Goal: Information Seeking & Learning: Learn about a topic

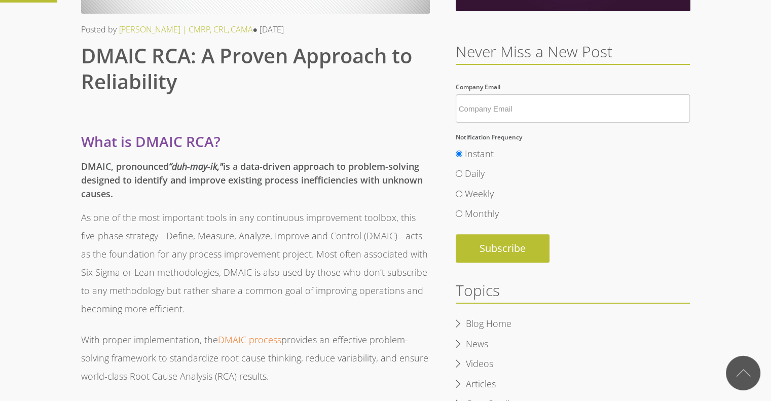
scroll to position [253, 0]
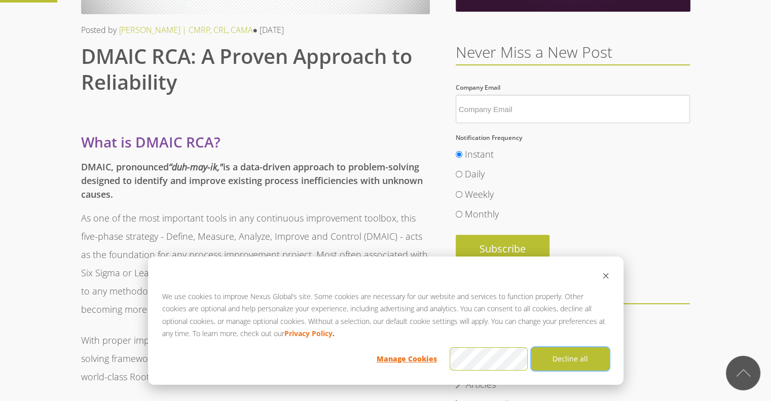
click at [575, 356] on button "Decline all" at bounding box center [570, 358] width 78 height 23
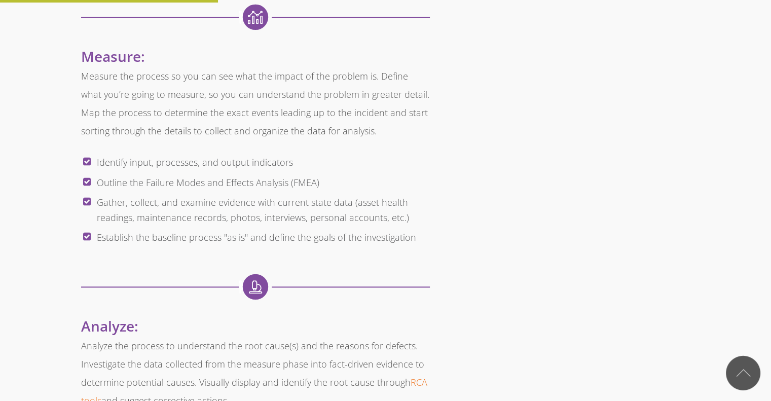
scroll to position [1217, 0]
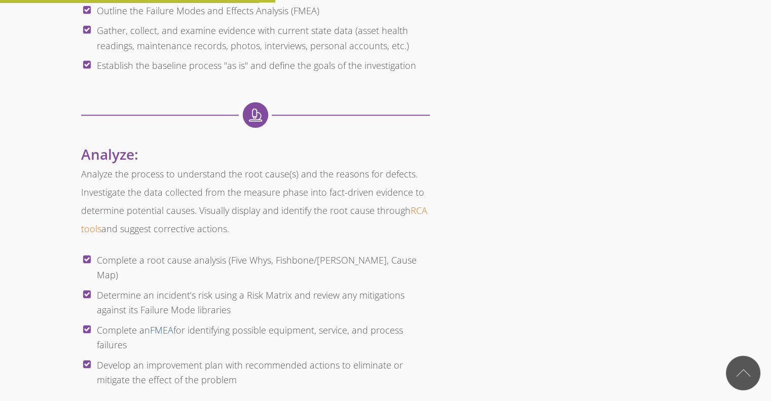
click at [160, 324] on link "FMEA" at bounding box center [161, 330] width 23 height 12
click at [227, 295] on li "Determine an incident’s risk using a Risk Matrix and review any mitigations aga…" at bounding box center [263, 303] width 333 height 35
drag, startPoint x: 100, startPoint y: 276, endPoint x: 142, endPoint y: 272, distance: 42.8
click at [142, 286] on li "Determine an incident’s risk using a Risk Matrix and review any mitigations aga…" at bounding box center [263, 303] width 333 height 35
click at [241, 286] on li "Determine an incident’s risk using a Risk Matrix and review any mitigations aga…" at bounding box center [263, 303] width 333 height 35
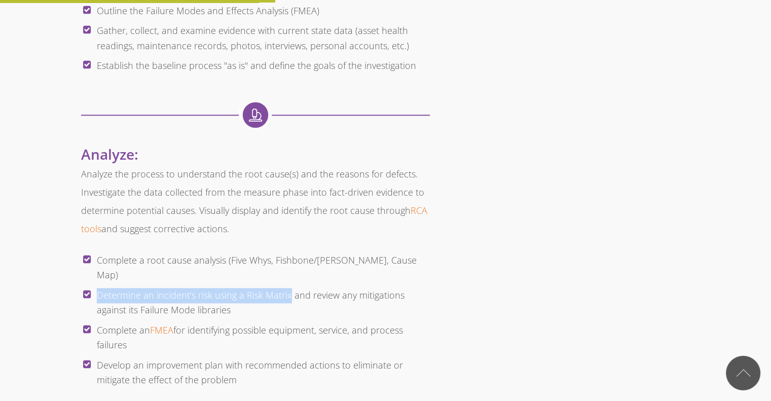
drag, startPoint x: 99, startPoint y: 277, endPoint x: 288, endPoint y: 272, distance: 189.2
click at [288, 286] on li "Determine an incident’s risk using a Risk Matrix and review any mitigations aga…" at bounding box center [263, 303] width 333 height 35
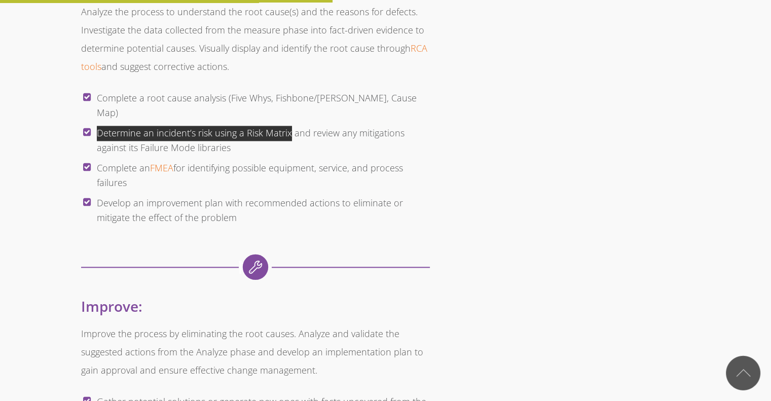
scroll to position [1471, 0]
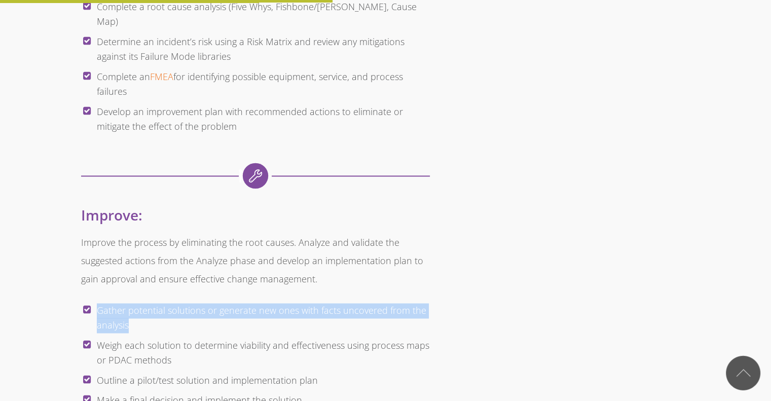
drag, startPoint x: 128, startPoint y: 310, endPoint x: 98, endPoint y: 292, distance: 35.3
click at [98, 301] on li "Gather potential solutions or generate new ones with facts uncovered from the a…" at bounding box center [263, 318] width 333 height 35
copy li "Gather potential solutions or generate new ones with facts uncovered from the a…"
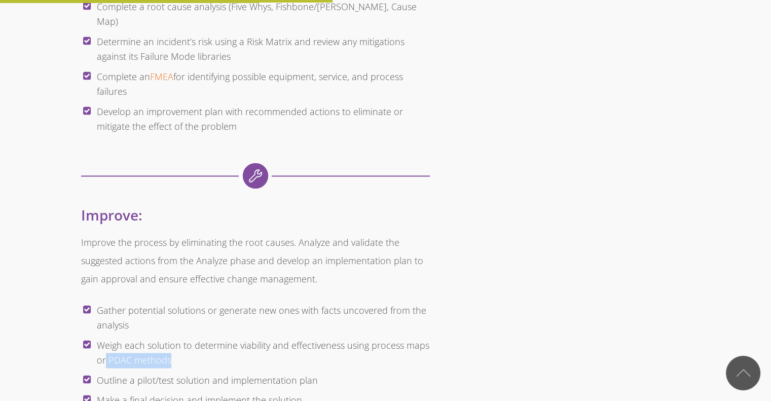
drag, startPoint x: 176, startPoint y: 342, endPoint x: 106, endPoint y: 337, distance: 70.2
click at [106, 337] on li "Weigh each solution to determine viability and effectiveness using process maps…" at bounding box center [263, 353] width 333 height 35
copy li "PDAC methods"
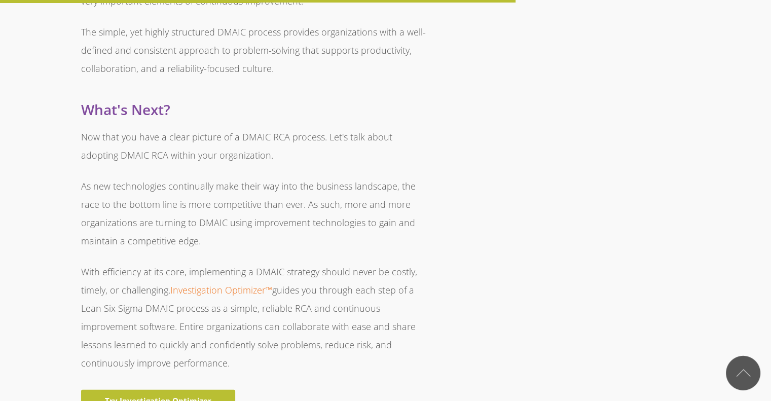
scroll to position [2282, 0]
